Goal: Transaction & Acquisition: Purchase product/service

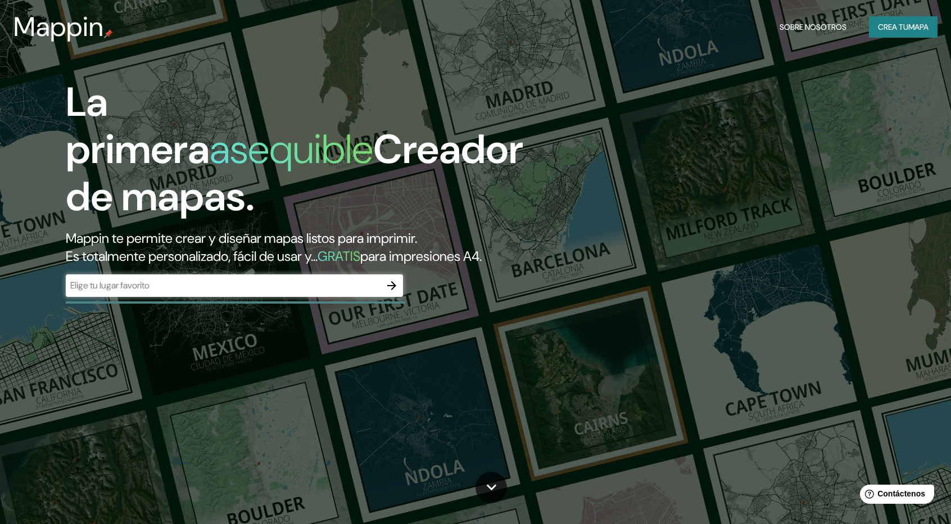
click at [158, 287] on input "text" at bounding box center [223, 285] width 315 height 13
type input "G"
type input "LA LIBERTAD. [GEOGRAPHIC_DATA]"
click at [392, 288] on icon "button" at bounding box center [391, 285] width 9 height 9
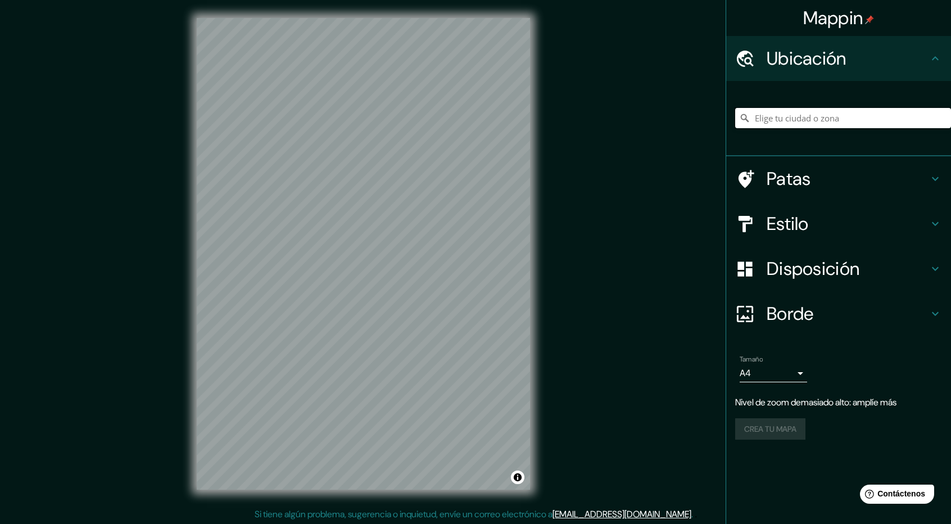
click at [797, 113] on input "Elige tu ciudad o zona" at bounding box center [843, 118] width 216 height 20
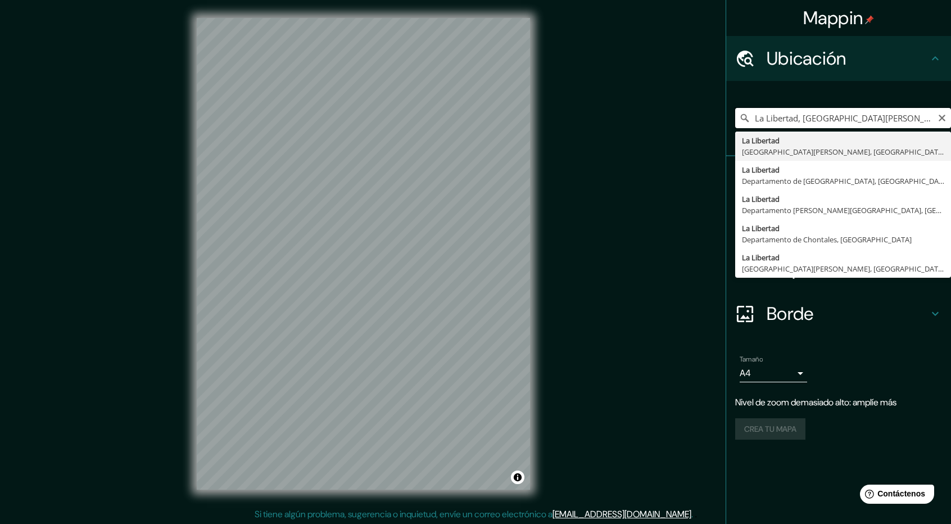
click at [791, 121] on input "La Libertad, [GEOGRAPHIC_DATA][PERSON_NAME], [GEOGRAPHIC_DATA]" at bounding box center [843, 118] width 216 height 20
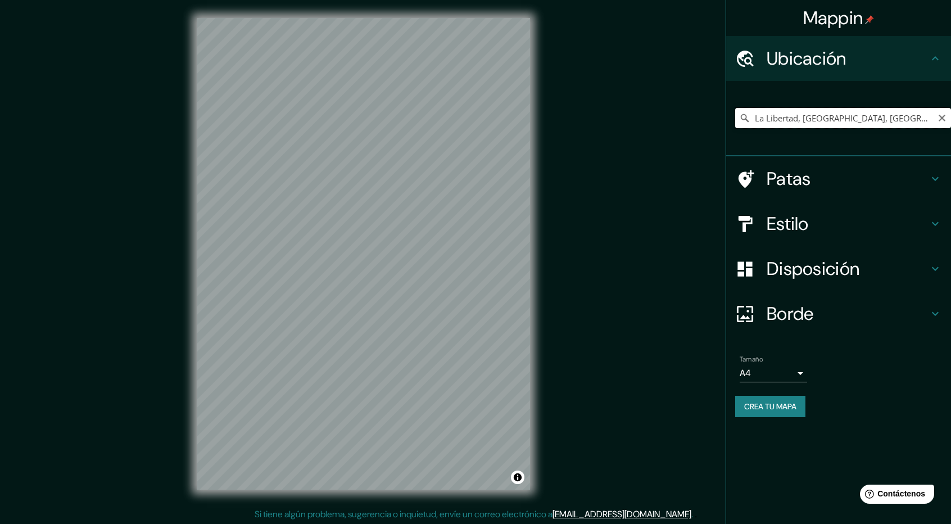
drag, startPoint x: 907, startPoint y: 119, endPoint x: 697, endPoint y: 117, distance: 210.7
click at [697, 117] on div "Mappin Ubicación [GEOGRAPHIC_DATA], [GEOGRAPHIC_DATA], [GEOGRAPHIC_DATA] Patas …" at bounding box center [475, 262] width 951 height 525
drag, startPoint x: 905, startPoint y: 116, endPoint x: 742, endPoint y: 119, distance: 163.0
click at [742, 119] on div "[GEOGRAPHIC_DATA], [GEOGRAPHIC_DATA], [GEOGRAPHIC_DATA] [GEOGRAPHIC_DATA] [GEOG…" at bounding box center [843, 118] width 216 height 20
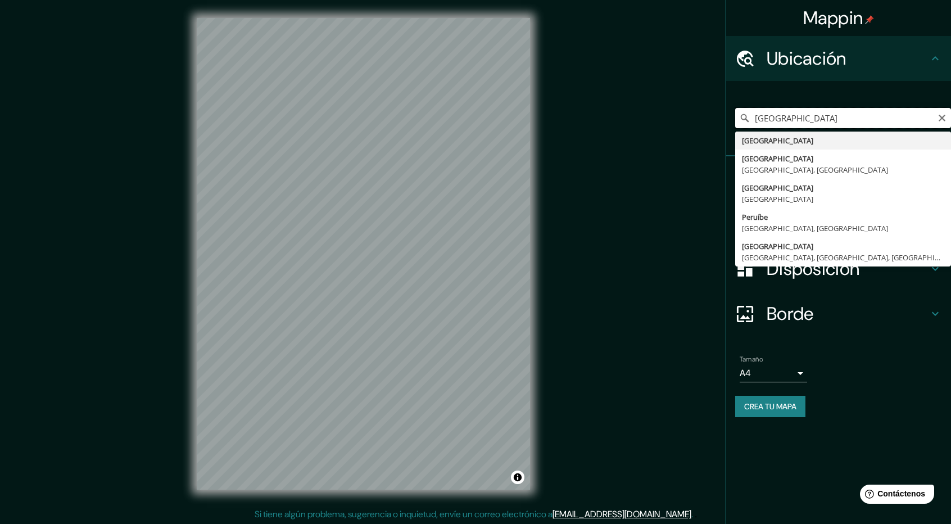
click at [841, 116] on input "[GEOGRAPHIC_DATA]" at bounding box center [843, 118] width 216 height 20
type input "[GEOGRAPHIC_DATA]"
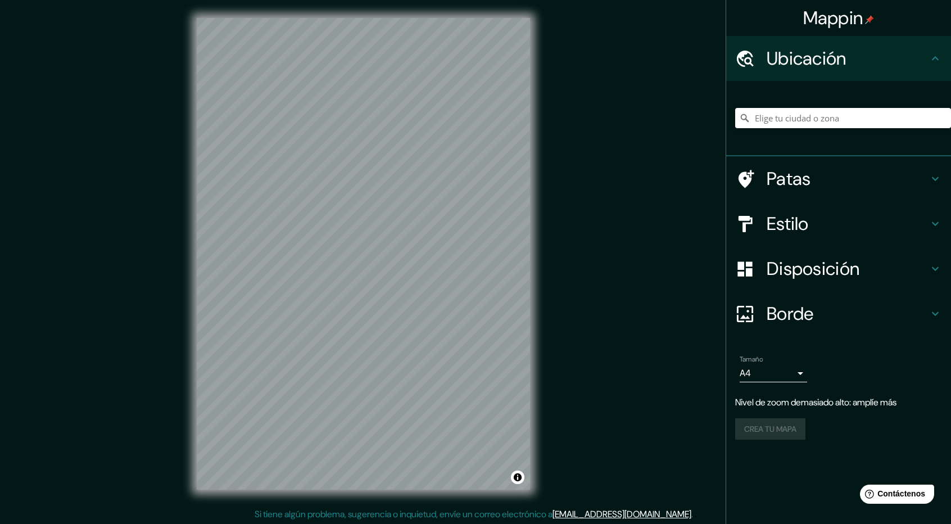
click at [827, 215] on h4 "Estilo" at bounding box center [847, 223] width 162 height 22
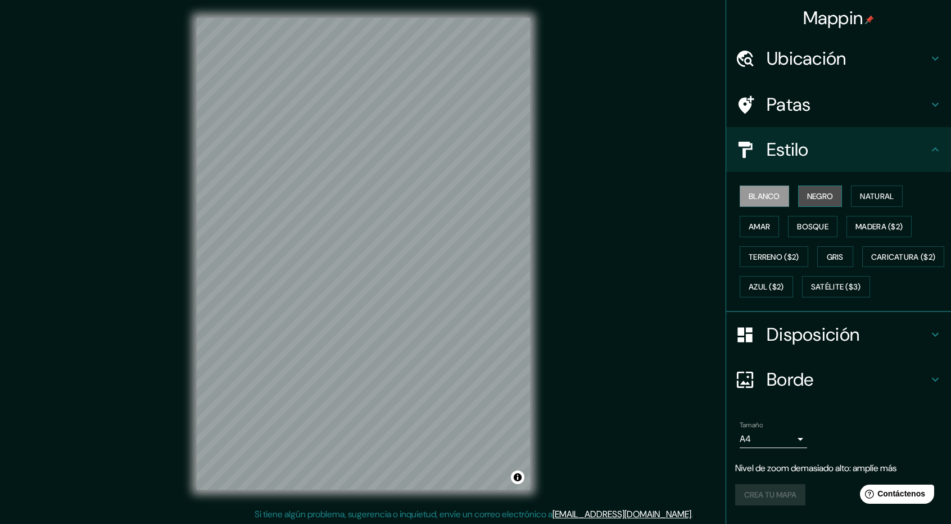
click at [831, 201] on button "Negro" at bounding box center [820, 195] width 44 height 21
click at [860, 203] on font "Natural" at bounding box center [877, 196] width 34 height 15
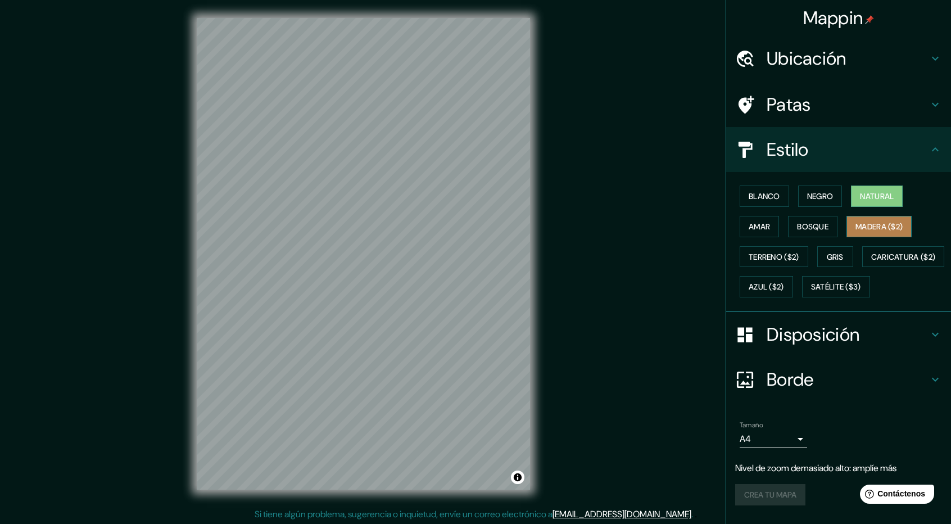
click at [846, 224] on button "Madera ($2)" at bounding box center [878, 226] width 65 height 21
click at [862, 199] on font "Natural" at bounding box center [877, 196] width 34 height 10
click at [809, 197] on font "Negro" at bounding box center [820, 196] width 26 height 10
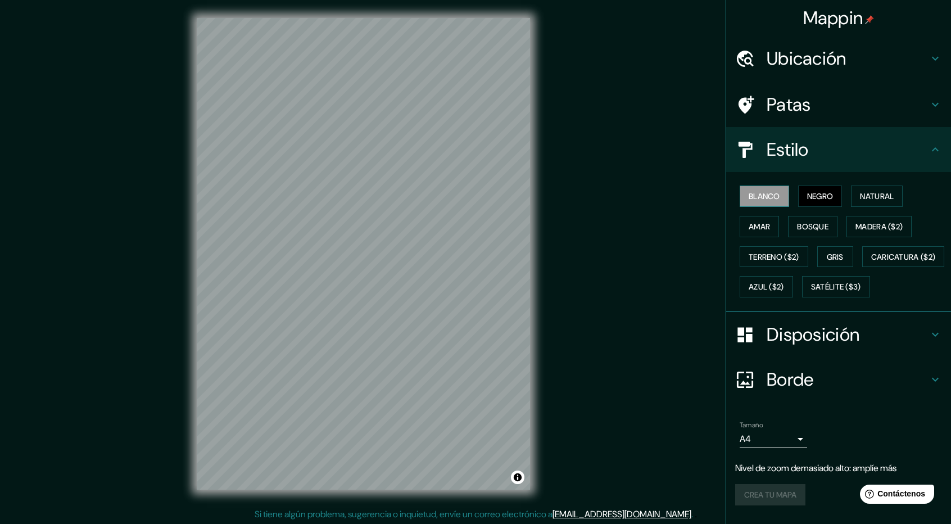
click at [763, 199] on font "Blanco" at bounding box center [763, 196] width 31 height 10
click at [748, 225] on font "Amar" at bounding box center [758, 226] width 21 height 10
click at [801, 230] on font "Bosque" at bounding box center [812, 226] width 31 height 10
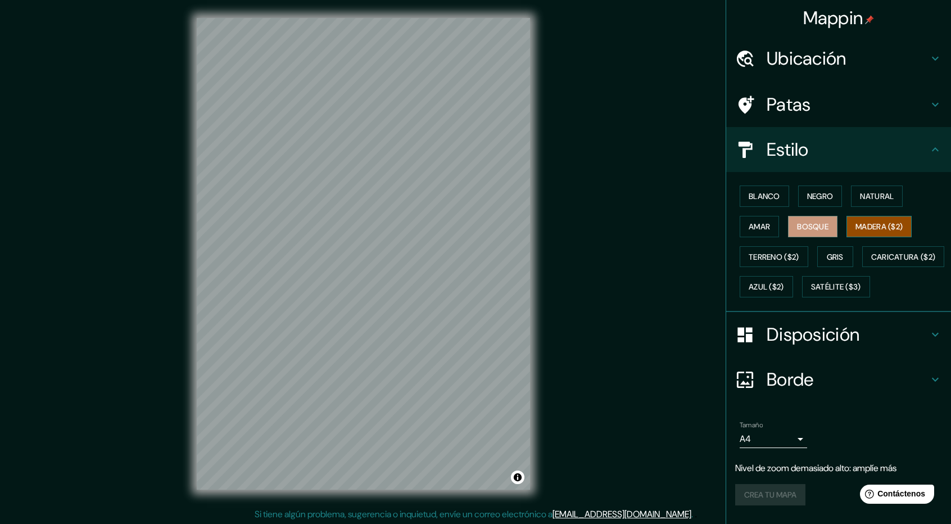
click at [859, 228] on font "Madera ($2)" at bounding box center [878, 226] width 47 height 10
click at [827, 257] on font "Gris" at bounding box center [835, 257] width 17 height 10
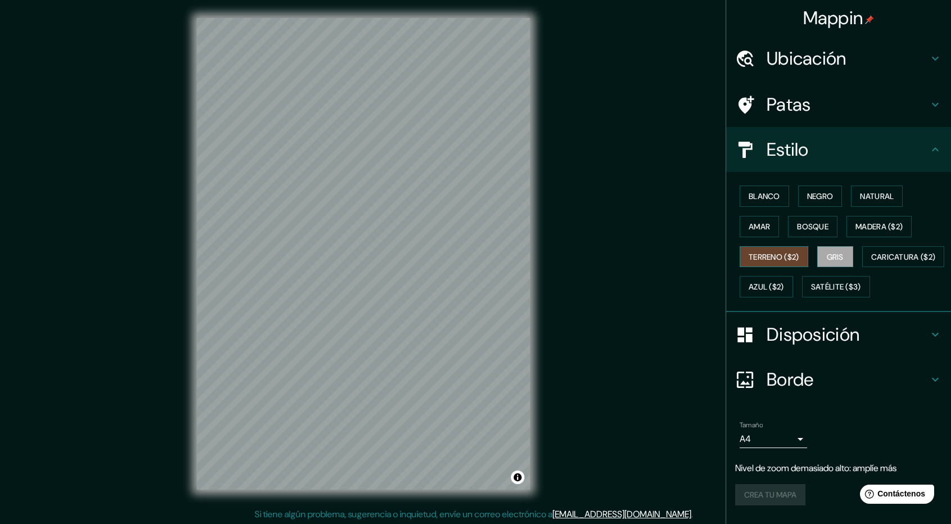
click at [779, 264] on button "Terreno ($2)" at bounding box center [773, 256] width 69 height 21
click at [778, 273] on div "Blanco Negro Natural Amar Bosque Madera ($2) Terreno ($2) Gris Caricatura ($2) …" at bounding box center [843, 241] width 216 height 121
click at [871, 262] on font "Caricatura ($2)" at bounding box center [903, 257] width 65 height 10
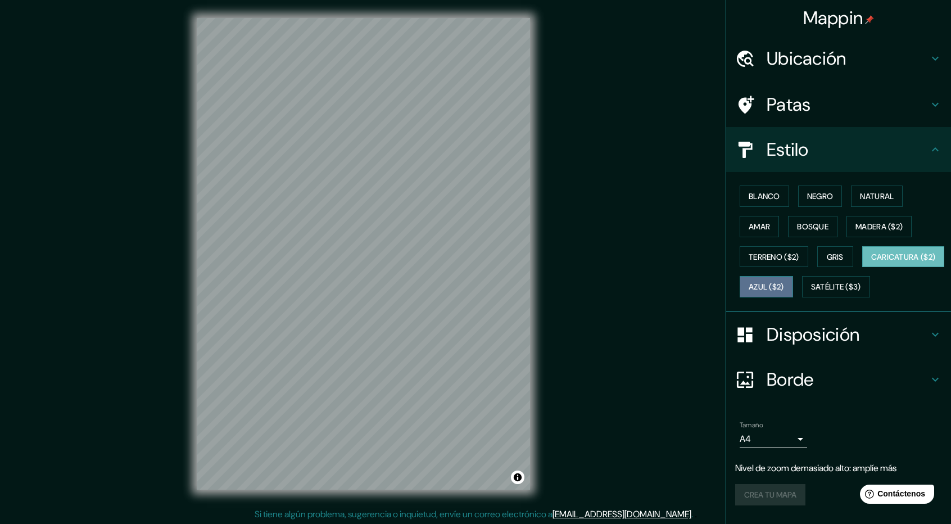
click at [793, 284] on button "Azul ($2)" at bounding box center [765, 286] width 53 height 21
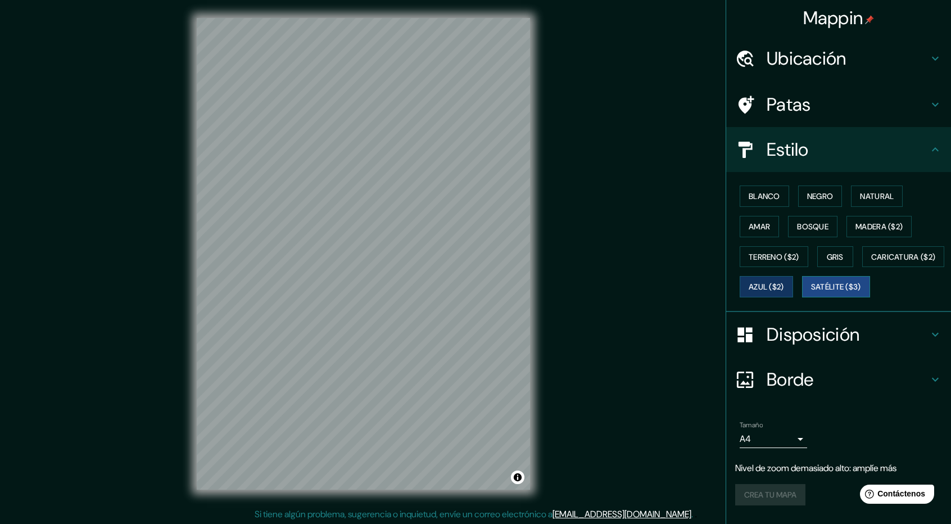
click at [811, 292] on font "Satélite ($3)" at bounding box center [836, 287] width 50 height 10
click at [863, 192] on font "Natural" at bounding box center [877, 196] width 34 height 10
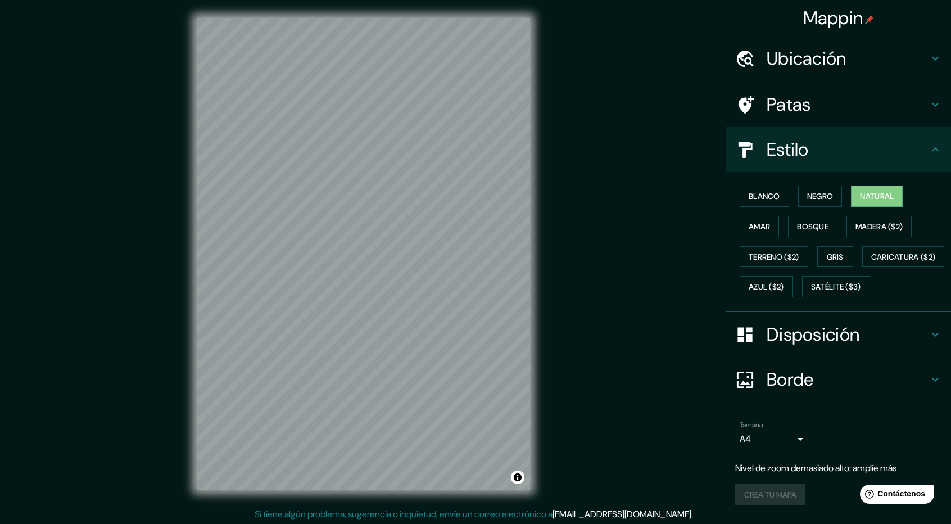
click at [794, 346] on font "Disposición" at bounding box center [812, 335] width 93 height 24
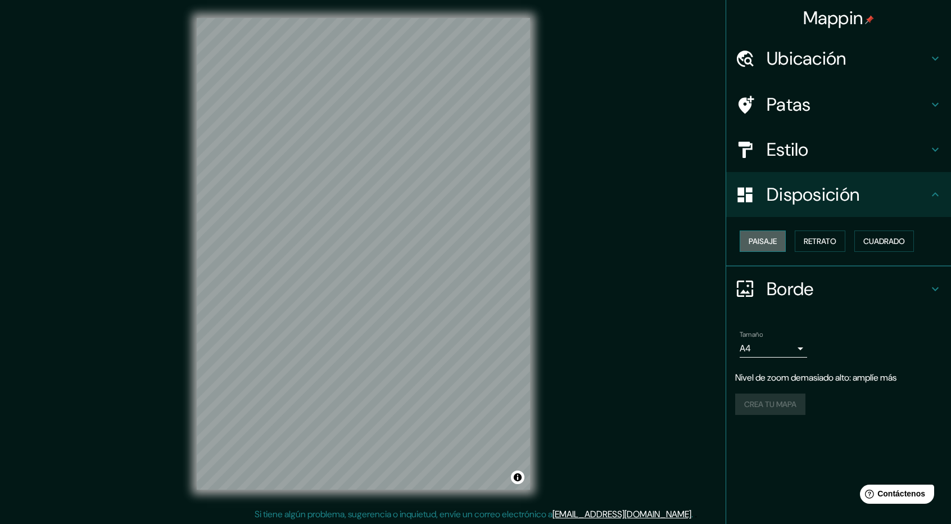
click at [779, 244] on button "Paisaje" at bounding box center [762, 240] width 46 height 21
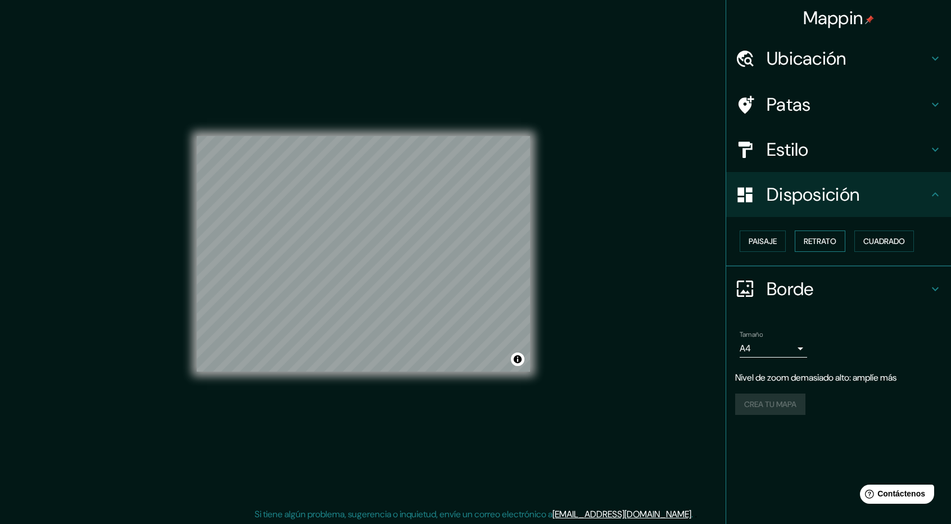
click at [827, 246] on font "Retrato" at bounding box center [819, 241] width 33 height 15
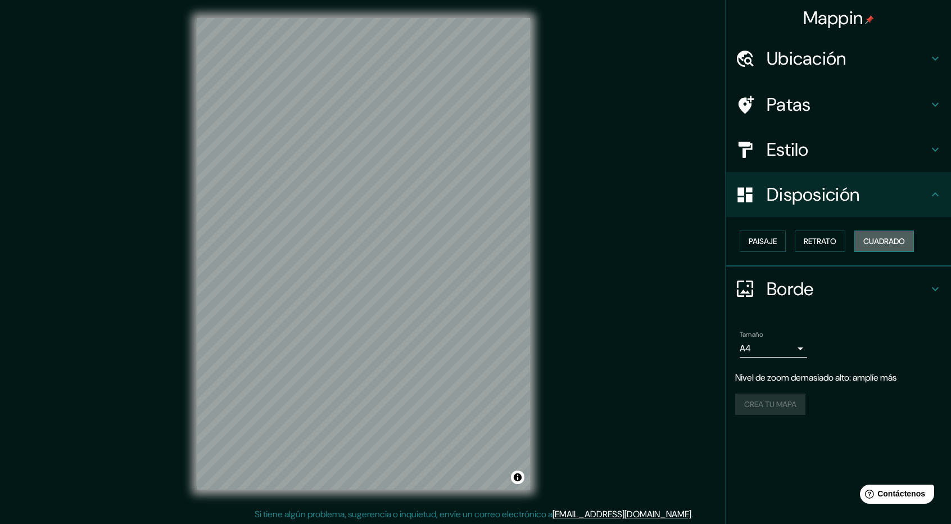
click at [877, 246] on font "Cuadrado" at bounding box center [884, 241] width 42 height 15
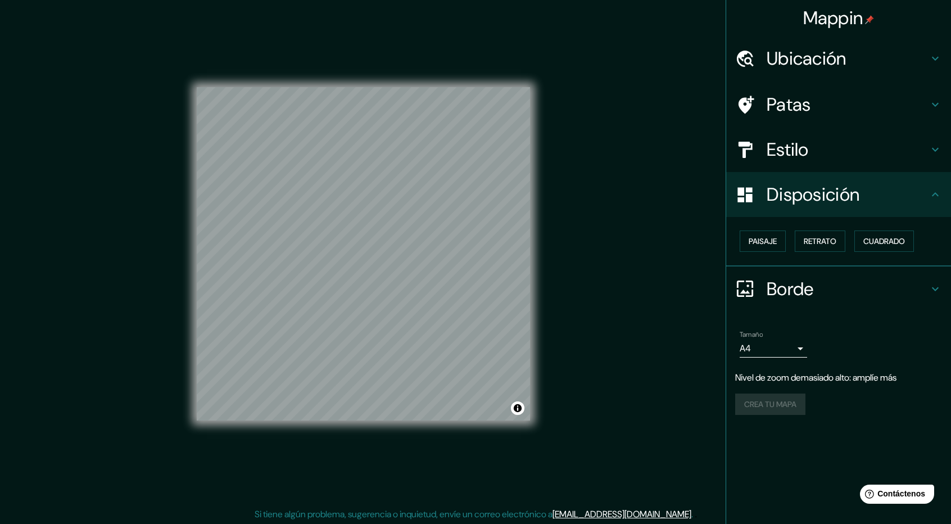
click at [517, 213] on div "© Mapbox © OpenStreetMap Improve this map" at bounding box center [363, 253] width 369 height 507
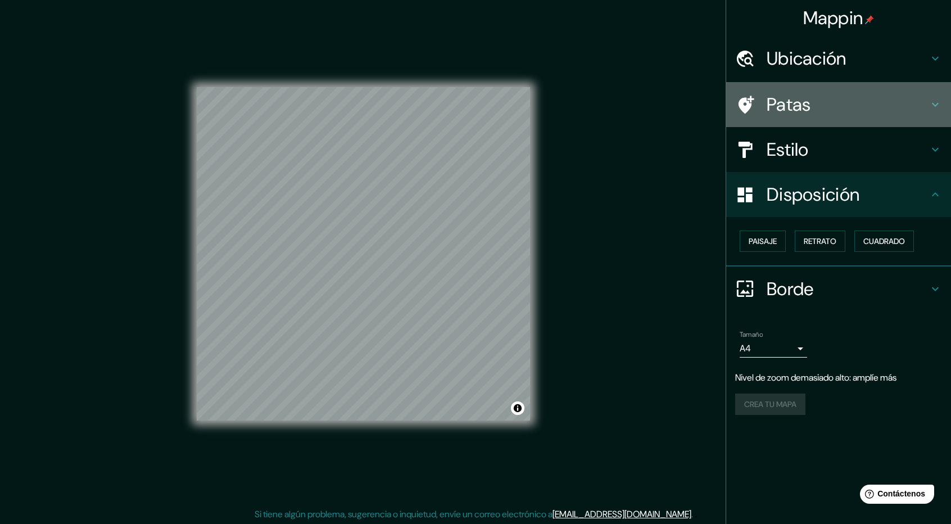
click at [798, 114] on font "Patas" at bounding box center [788, 105] width 44 height 24
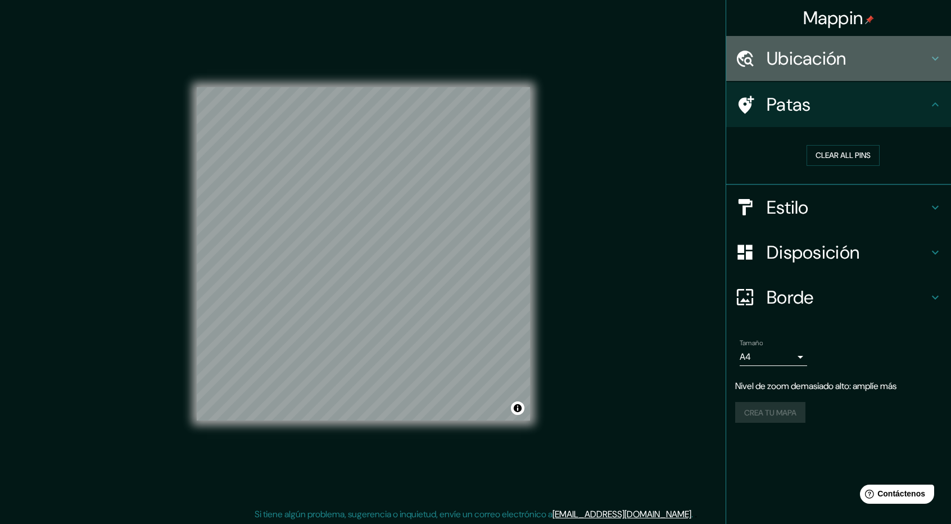
click at [823, 68] on font "Ubicación" at bounding box center [806, 59] width 80 height 24
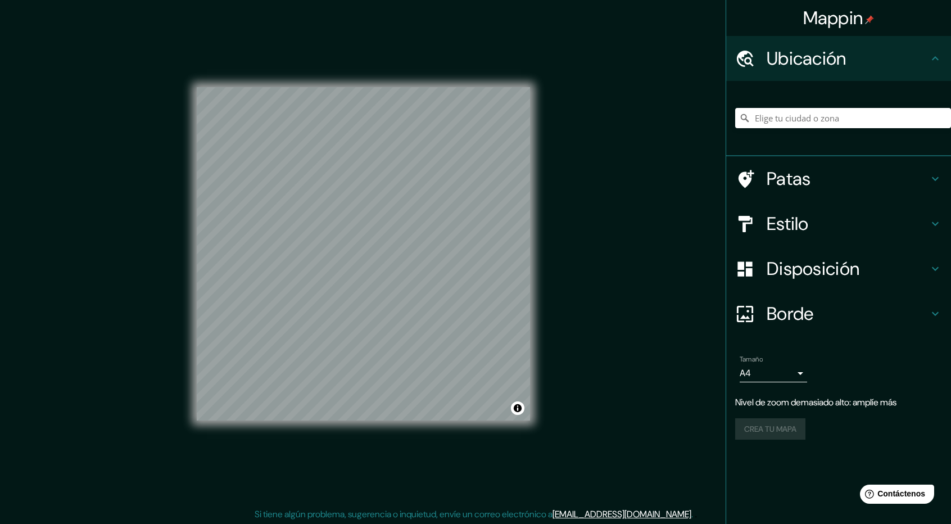
click at [798, 223] on font "Estilo" at bounding box center [787, 224] width 42 height 24
